Goal: Task Accomplishment & Management: Manage account settings

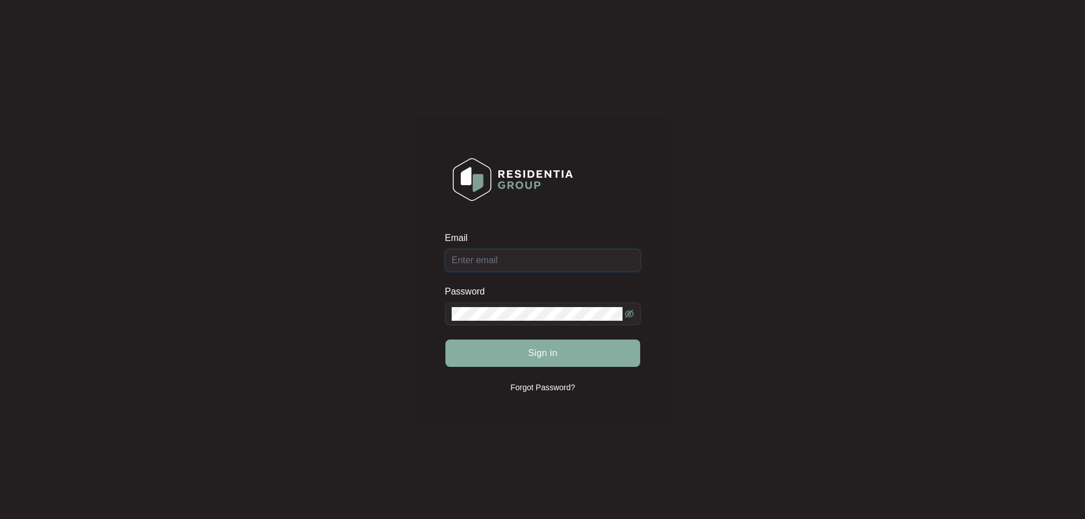
type input "[EMAIL_ADDRESS][DOMAIN_NAME]"
click at [521, 348] on button "Sign in" at bounding box center [542, 352] width 195 height 27
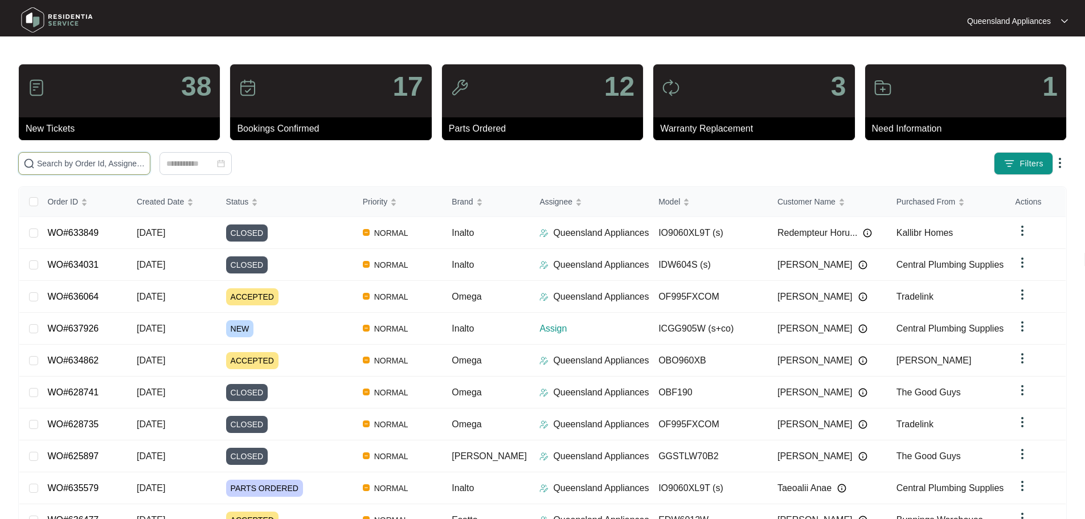
click at [118, 164] on input "text" at bounding box center [91, 163] width 108 height 13
paste input "23430392"
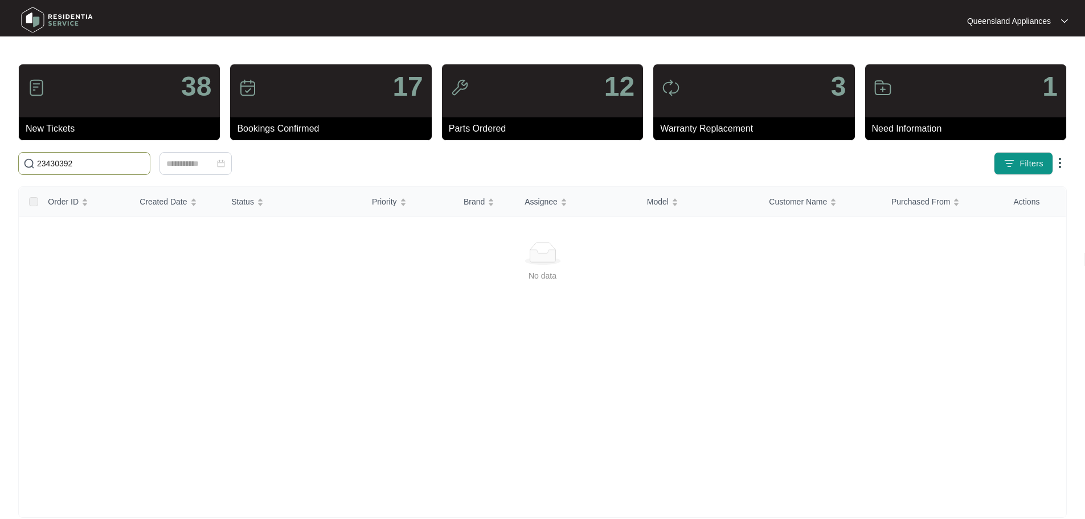
click at [146, 171] on span "23430392" at bounding box center [84, 163] width 132 height 23
drag, startPoint x: 74, startPoint y: 159, endPoint x: 65, endPoint y: 162, distance: 8.8
click at [65, 162] on input "23430392" at bounding box center [91, 163] width 108 height 13
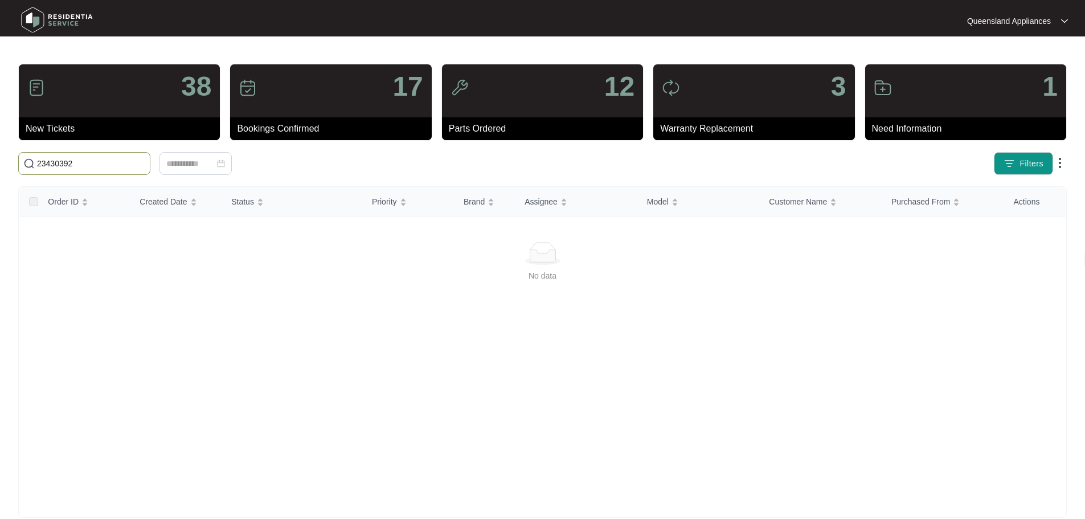
click at [65, 162] on input "23430392" at bounding box center [91, 163] width 108 height 13
type input "629919"
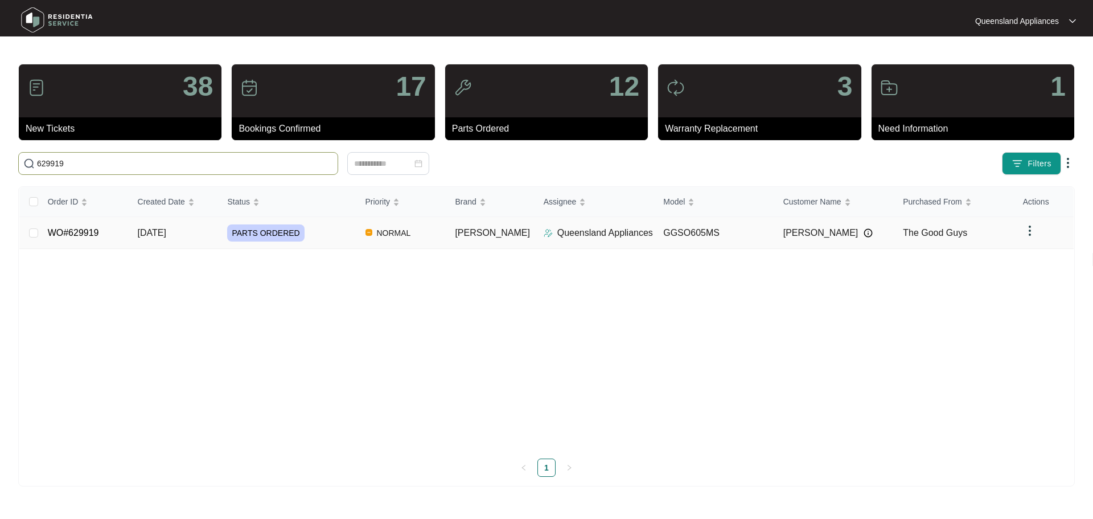
click at [997, 232] on td "The Good Guys" at bounding box center [954, 233] width 120 height 32
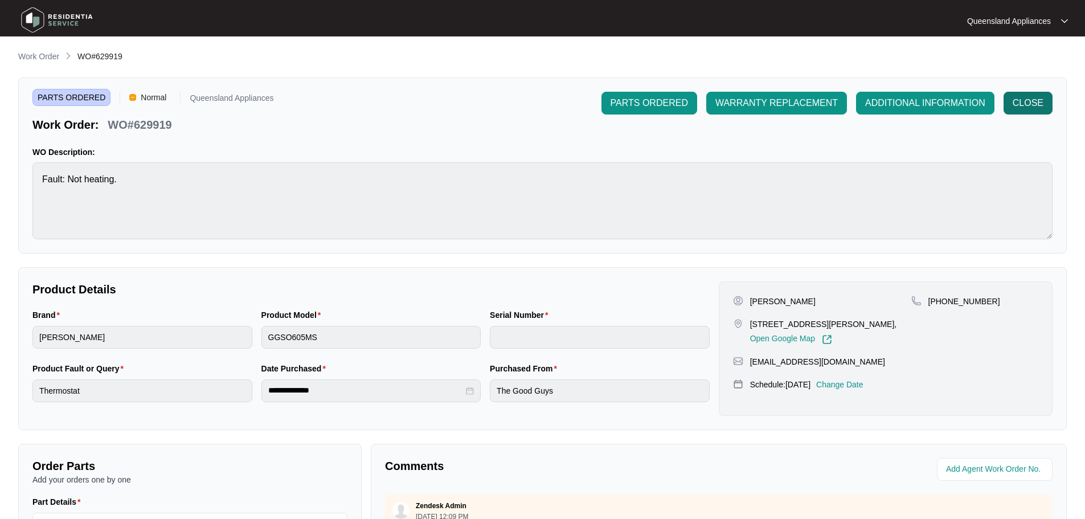
click at [1036, 99] on span "CLOSE" at bounding box center [1028, 103] width 31 height 14
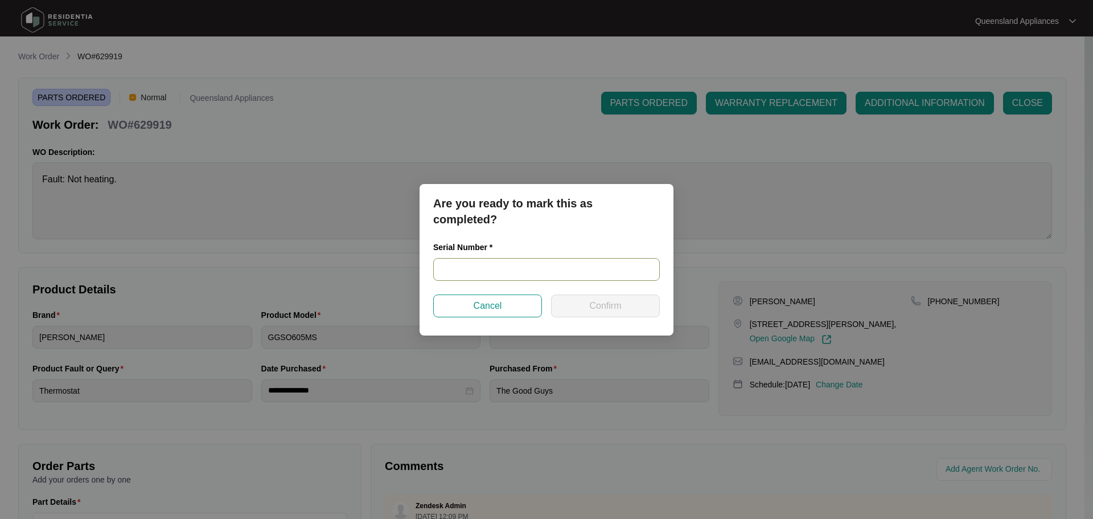
click at [568, 264] on input "text" at bounding box center [546, 269] width 227 height 23
paste input "23430392"
type input "23430392"
click at [589, 302] on span "Confirm" at bounding box center [605, 306] width 32 height 14
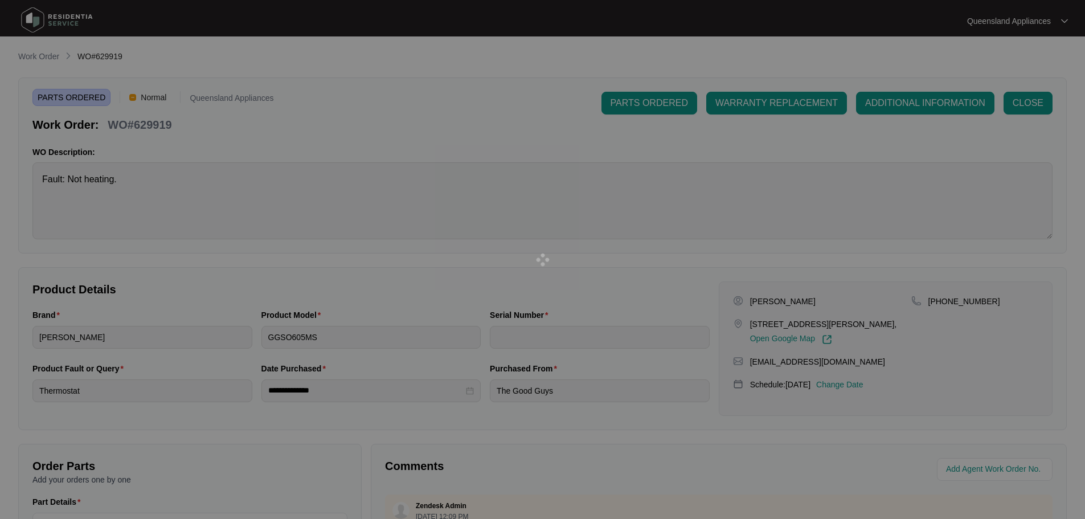
type input "23430392"
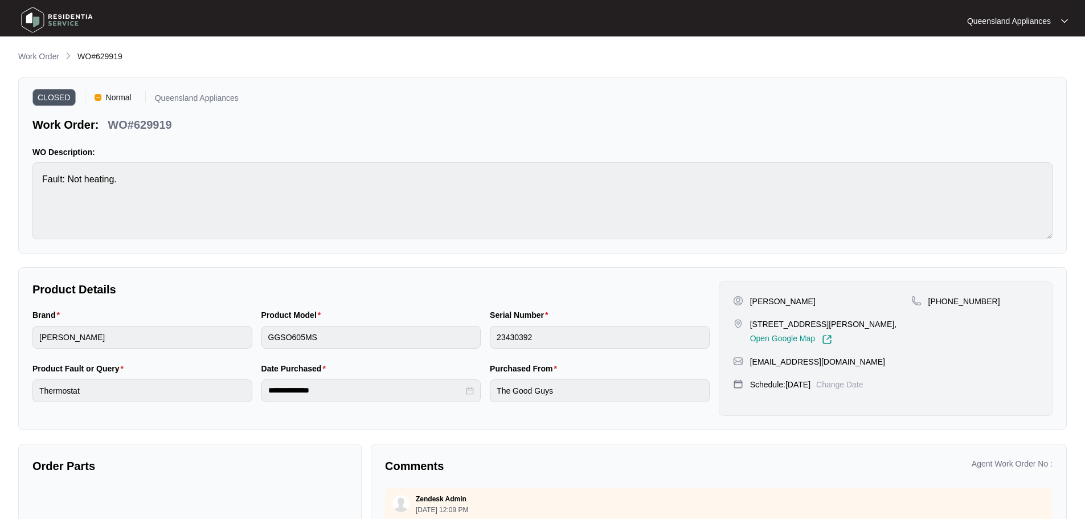
click at [38, 50] on main "**********" at bounding box center [542, 317] width 1085 height 634
drag, startPoint x: 38, startPoint y: 52, endPoint x: 6, endPoint y: 63, distance: 33.7
click at [38, 52] on p "Work Order" at bounding box center [38, 56] width 41 height 11
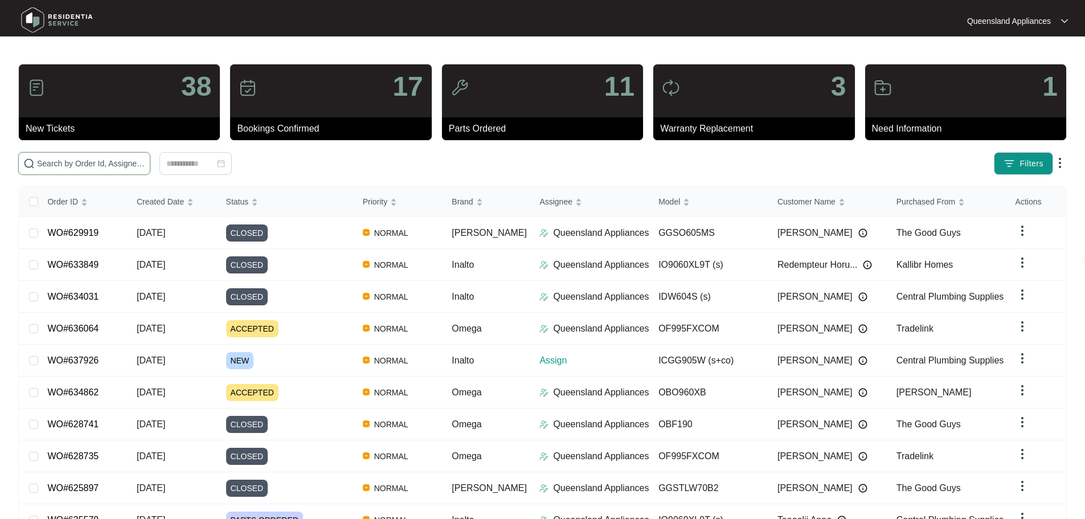
click at [145, 158] on input "text" at bounding box center [91, 163] width 108 height 13
paste input "636203"
type input "636203"
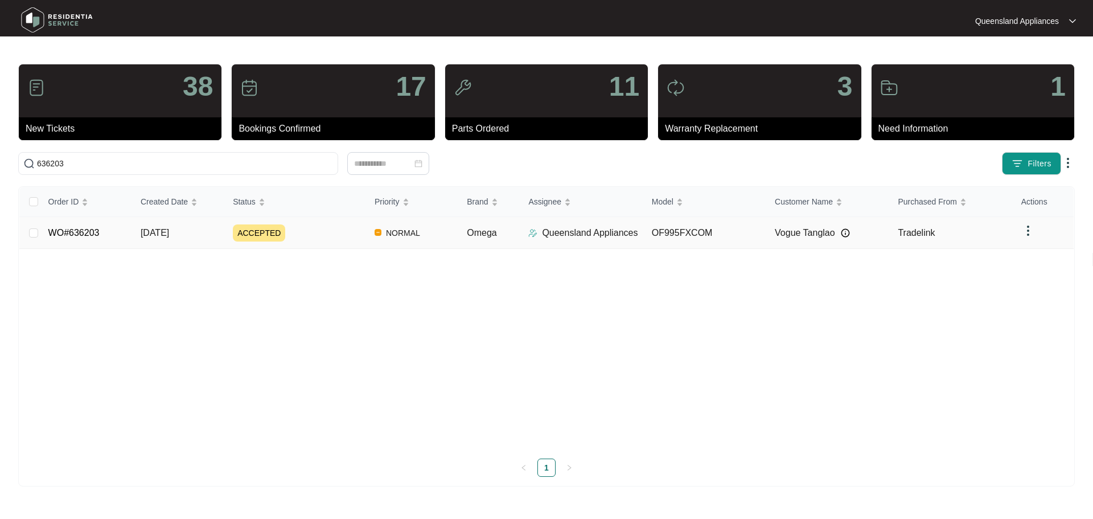
click at [326, 238] on div "ACCEPTED" at bounding box center [299, 232] width 133 height 17
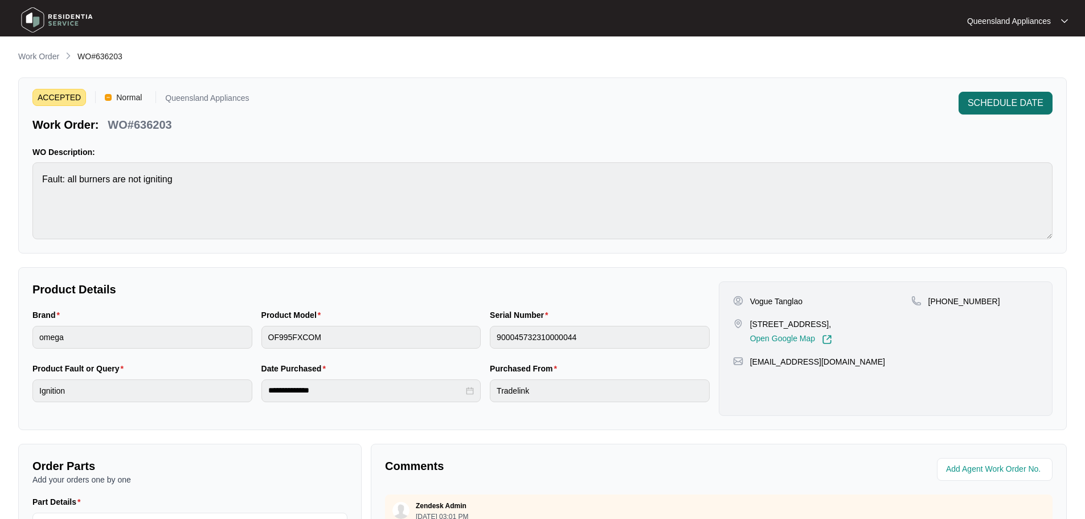
click at [992, 106] on span "SCHEDULE DATE" at bounding box center [1006, 103] width 76 height 14
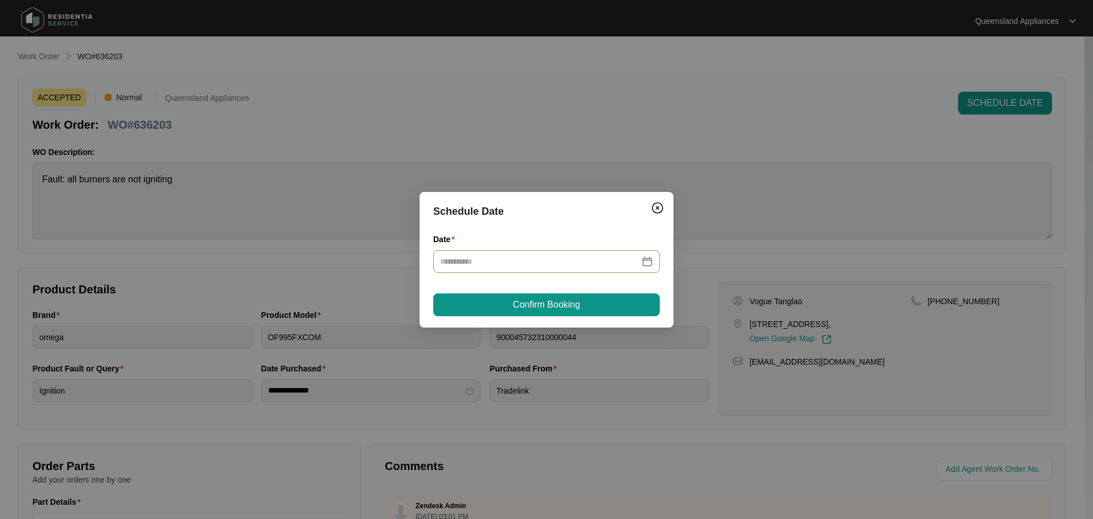
click at [648, 267] on div at bounding box center [546, 261] width 213 height 13
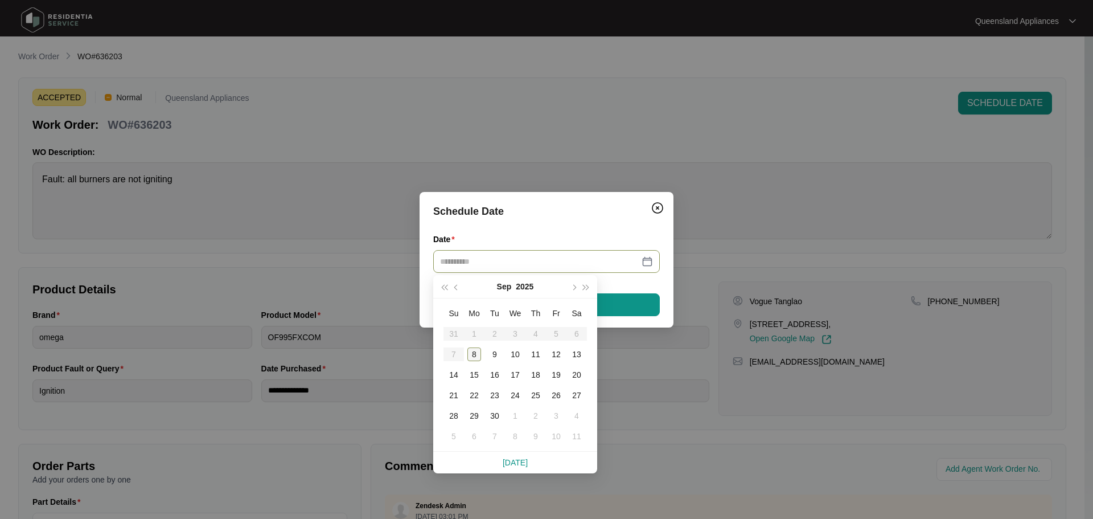
type input "**********"
click at [476, 353] on div "8" at bounding box center [475, 354] width 14 height 14
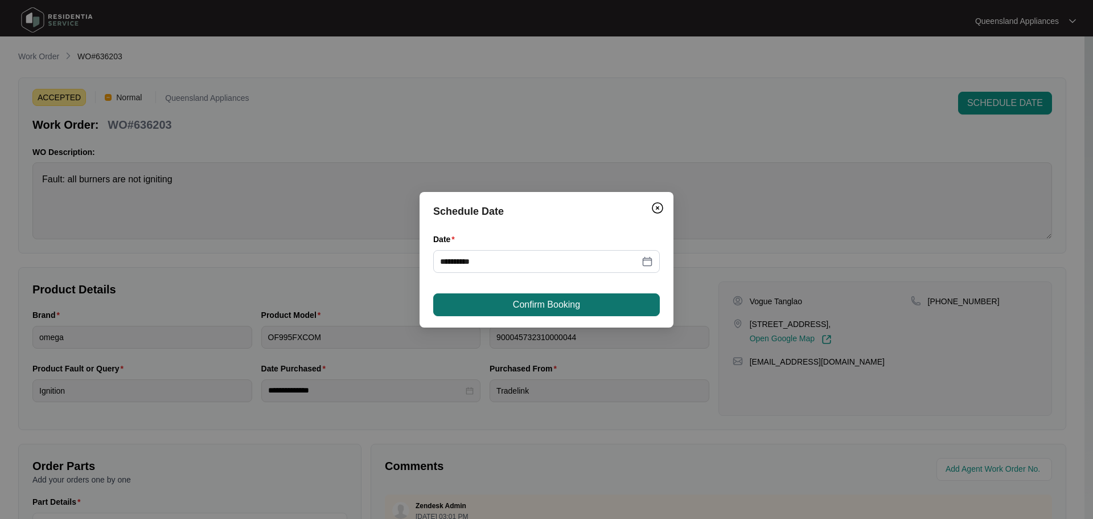
click at [486, 295] on button "Confirm Booking" at bounding box center [546, 304] width 227 height 23
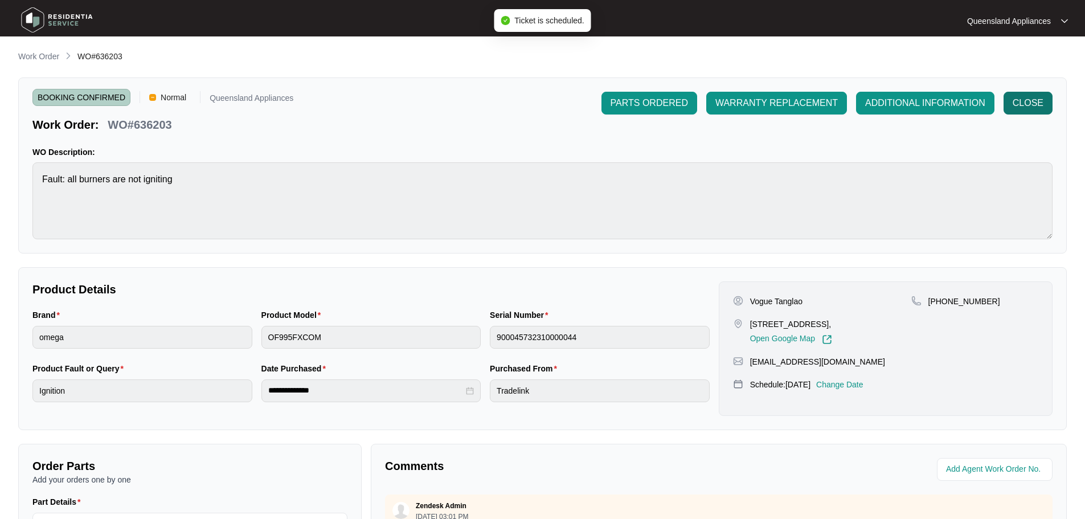
click at [1040, 102] on span "CLOSE" at bounding box center [1028, 103] width 31 height 14
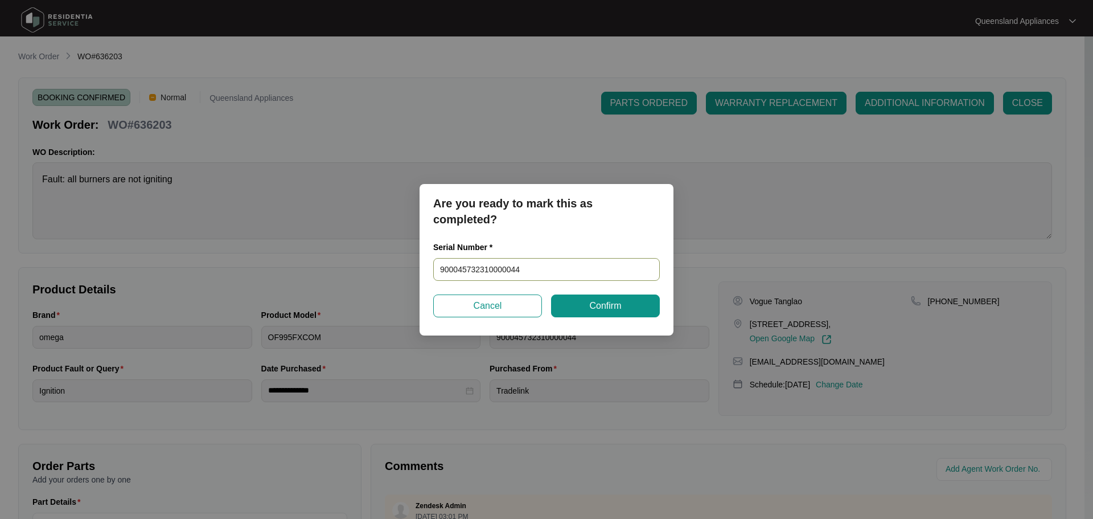
click at [485, 268] on input "900045732310000044" at bounding box center [546, 269] width 227 height 23
click at [608, 305] on span "Confirm" at bounding box center [605, 306] width 32 height 14
